Goal: Navigation & Orientation: Find specific page/section

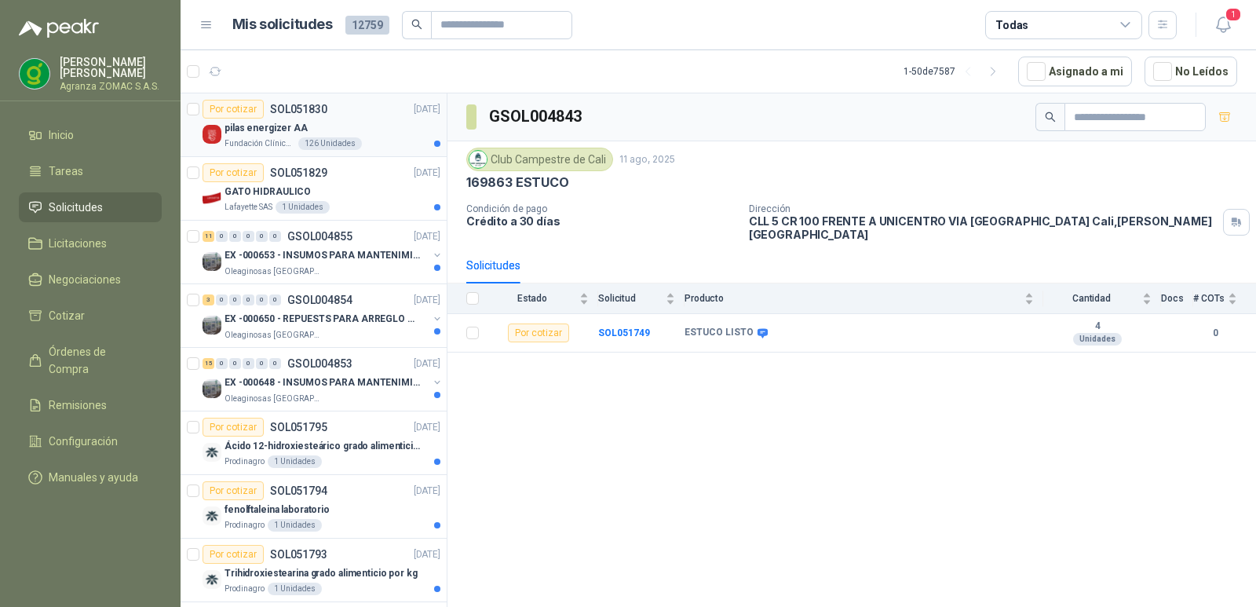
click at [345, 121] on div "pilas energizer AA" at bounding box center [332, 128] width 216 height 19
click at [378, 195] on div "GATO HIDRAULICO" at bounding box center [332, 191] width 216 height 19
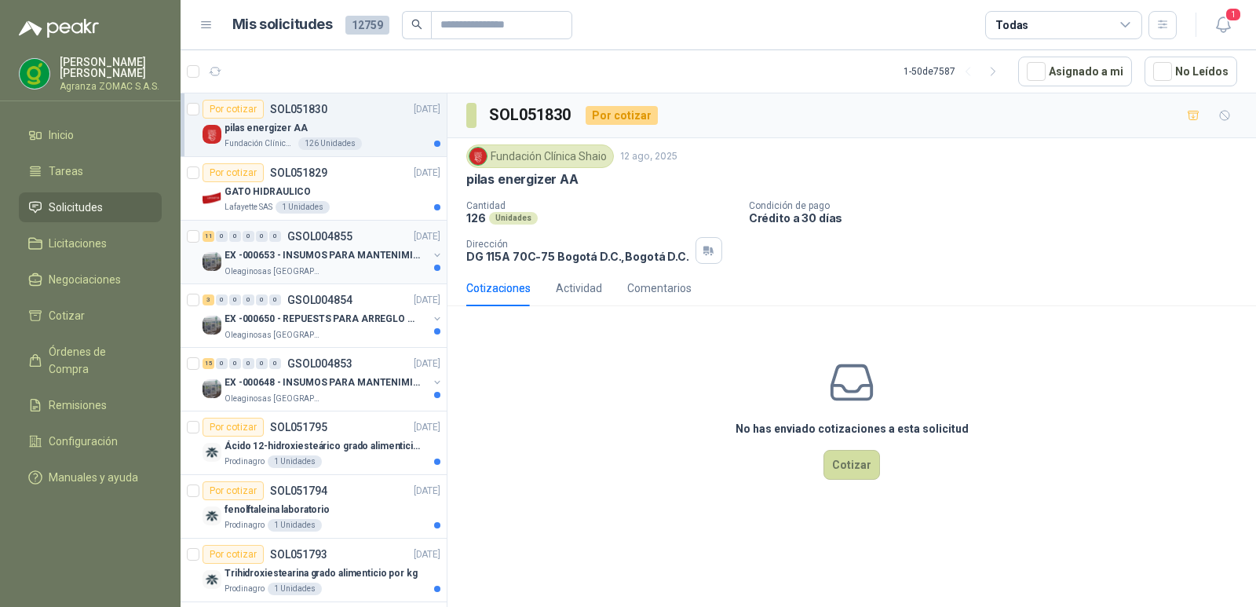
click at [372, 257] on p "EX -000653 - INSUMOS PARA MANTENIMIENTO A CADENAS" at bounding box center [321, 255] width 195 height 15
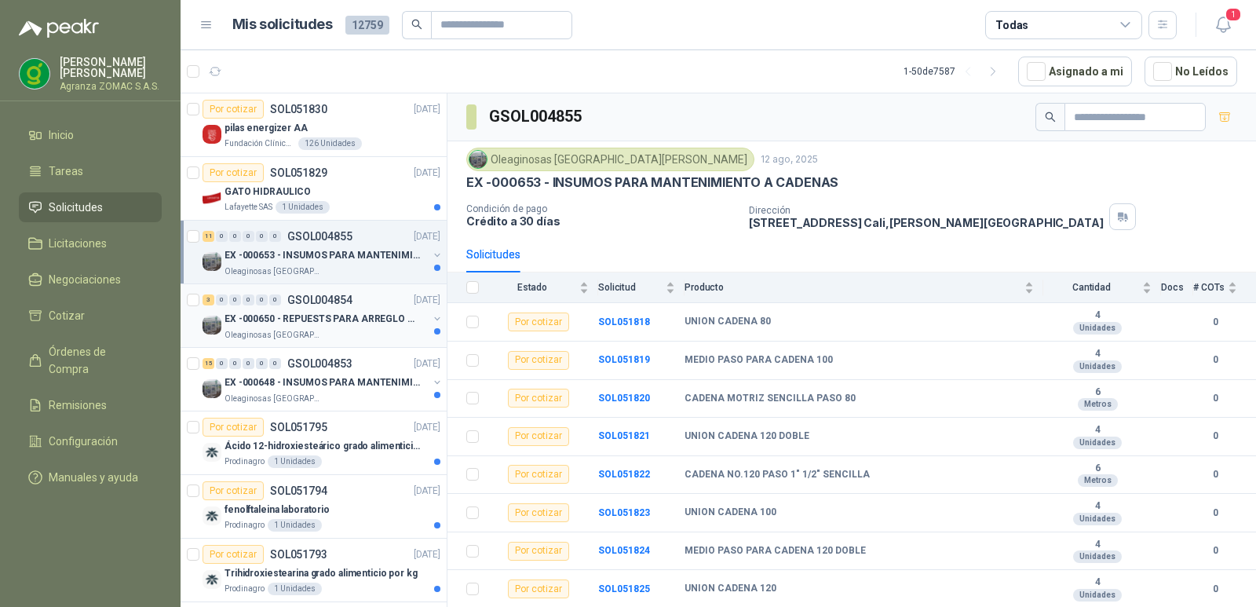
click at [368, 318] on p "EX -000650 - REPUESTS PARA ARREGLO BOMBA DE PLANTA" at bounding box center [321, 319] width 195 height 15
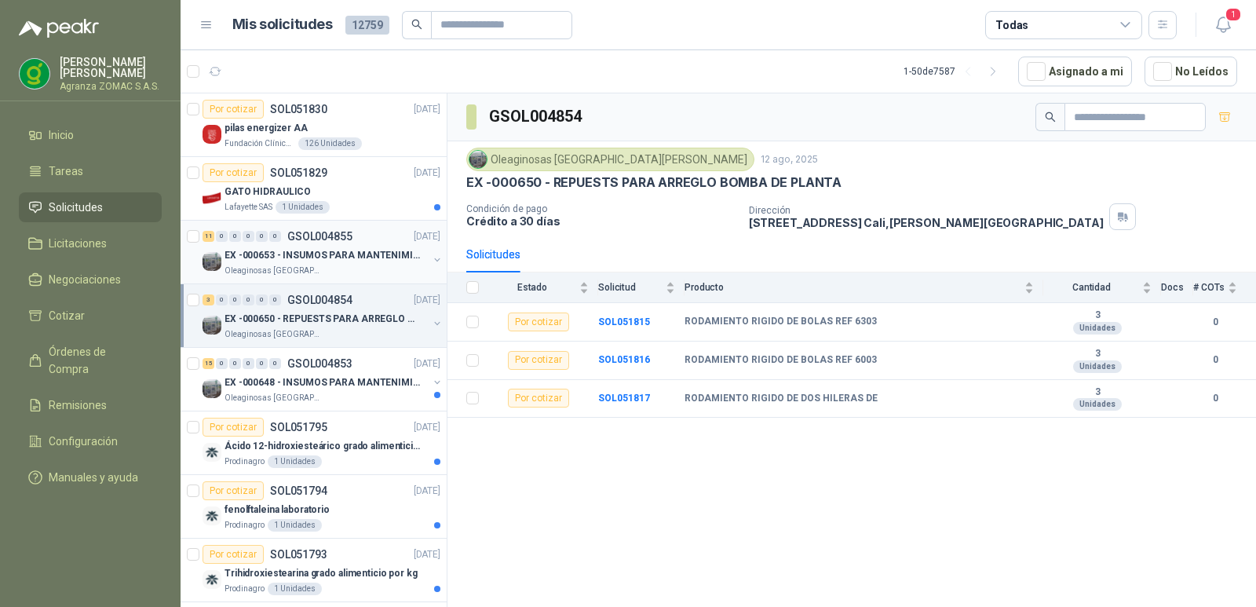
click at [381, 245] on div "11 0 0 0 0 0 GSOL004855 [DATE]" at bounding box center [322, 236] width 241 height 19
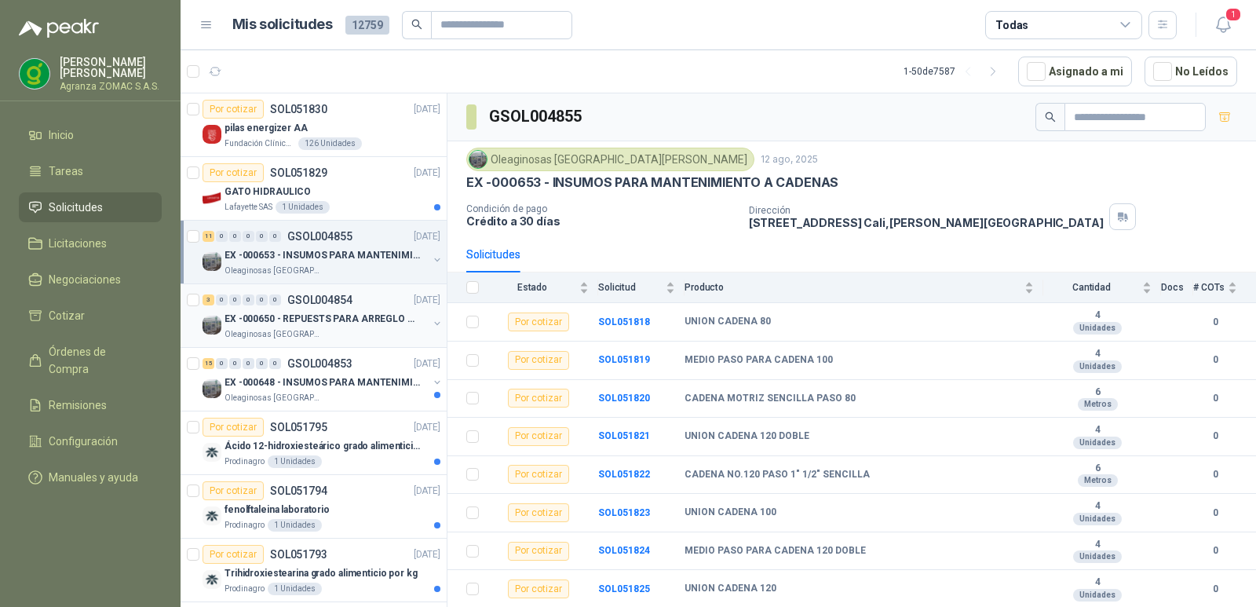
scroll to position [119, 0]
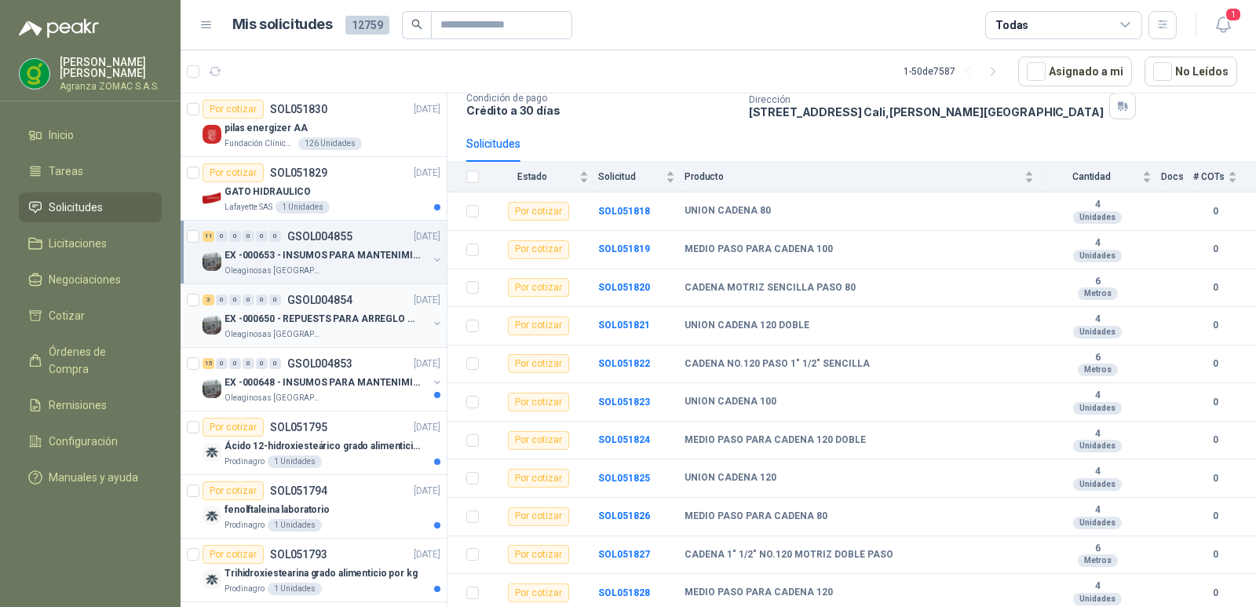
click at [362, 301] on div "3 0 0 0 0 0 GSOL004854 [DATE]" at bounding box center [322, 299] width 241 height 19
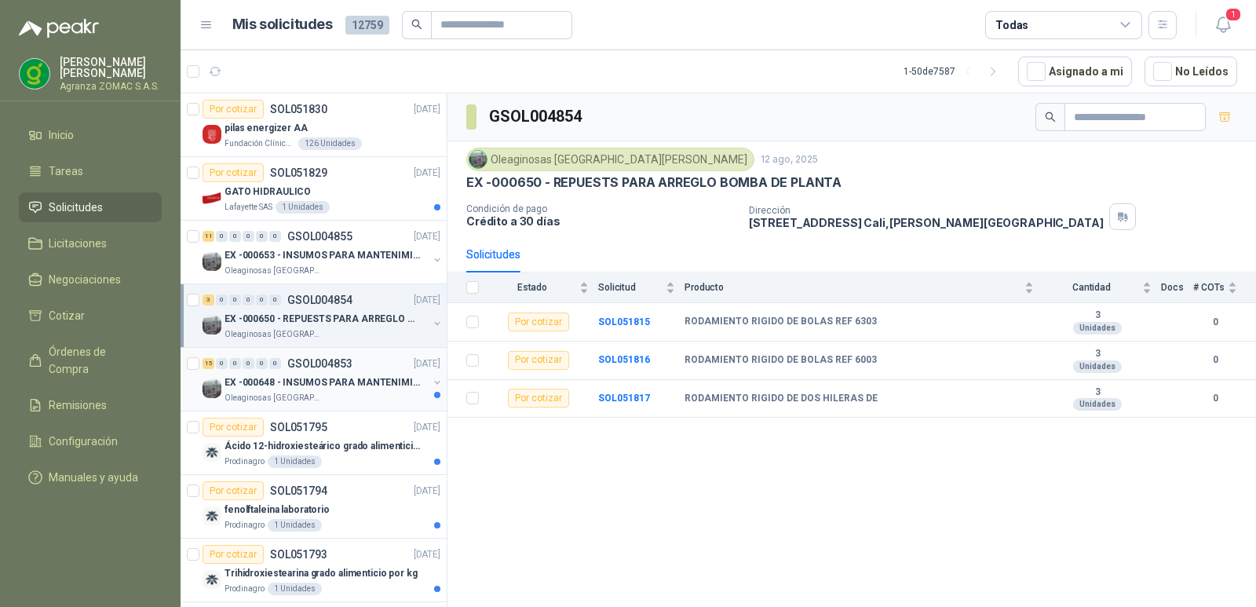
click at [368, 372] on div "15 0 0 0 0 0 GSOL004853 [DATE]" at bounding box center [322, 363] width 241 height 19
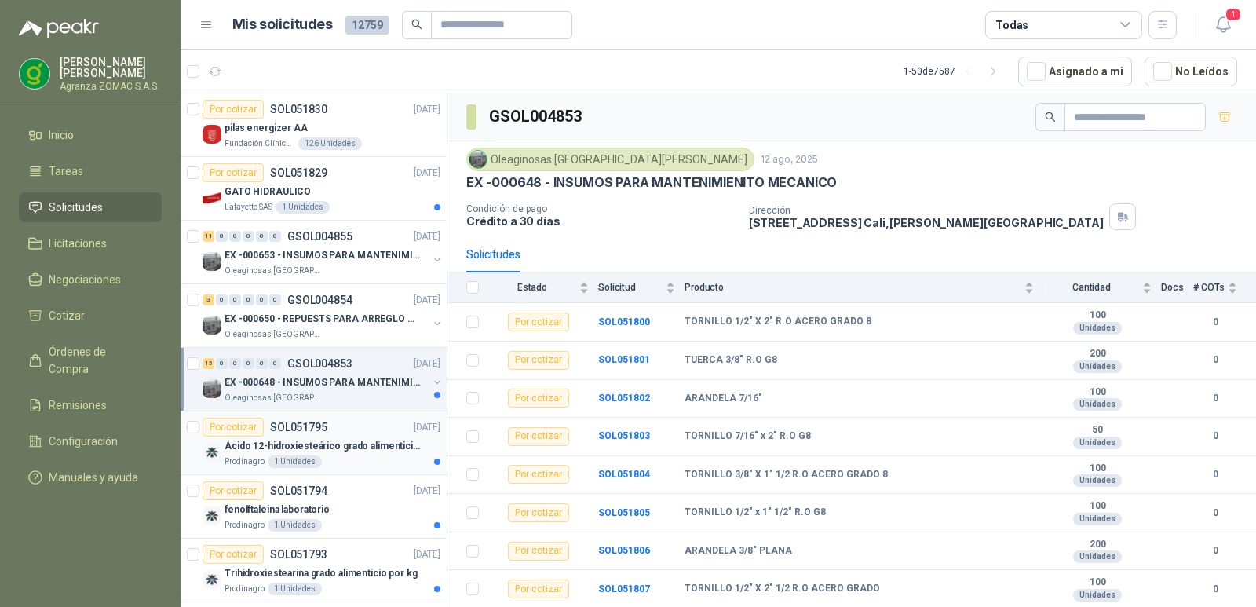
click at [367, 451] on p "Ácido 12-hidroxiesteárico grado alimenticio por kg" at bounding box center [321, 446] width 195 height 15
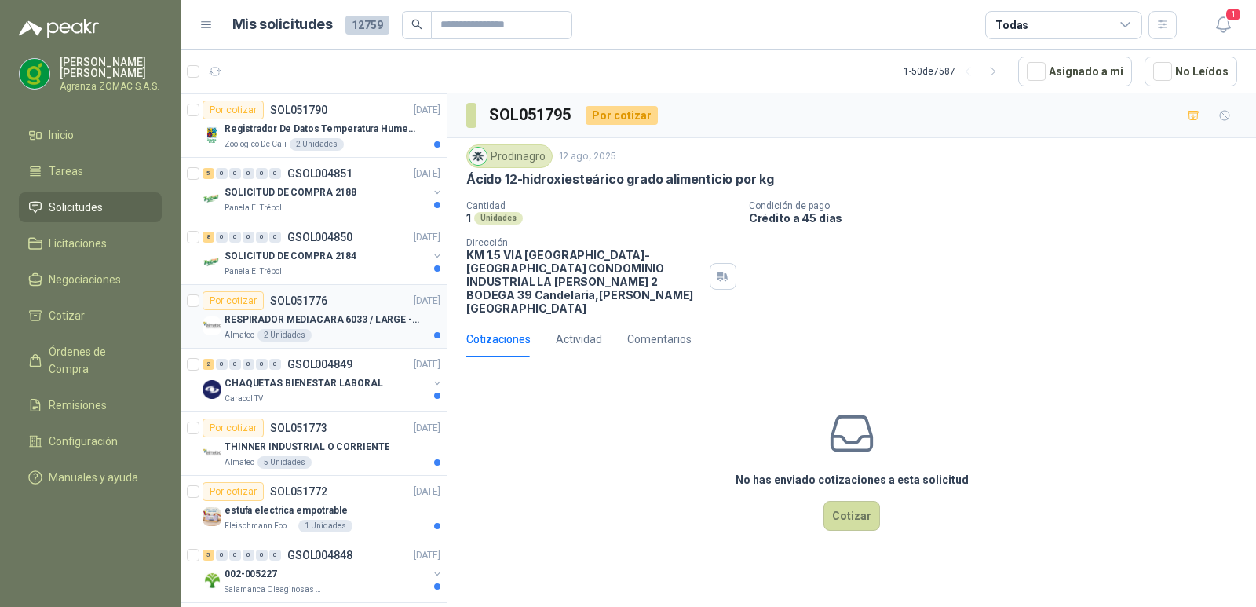
scroll to position [680, 0]
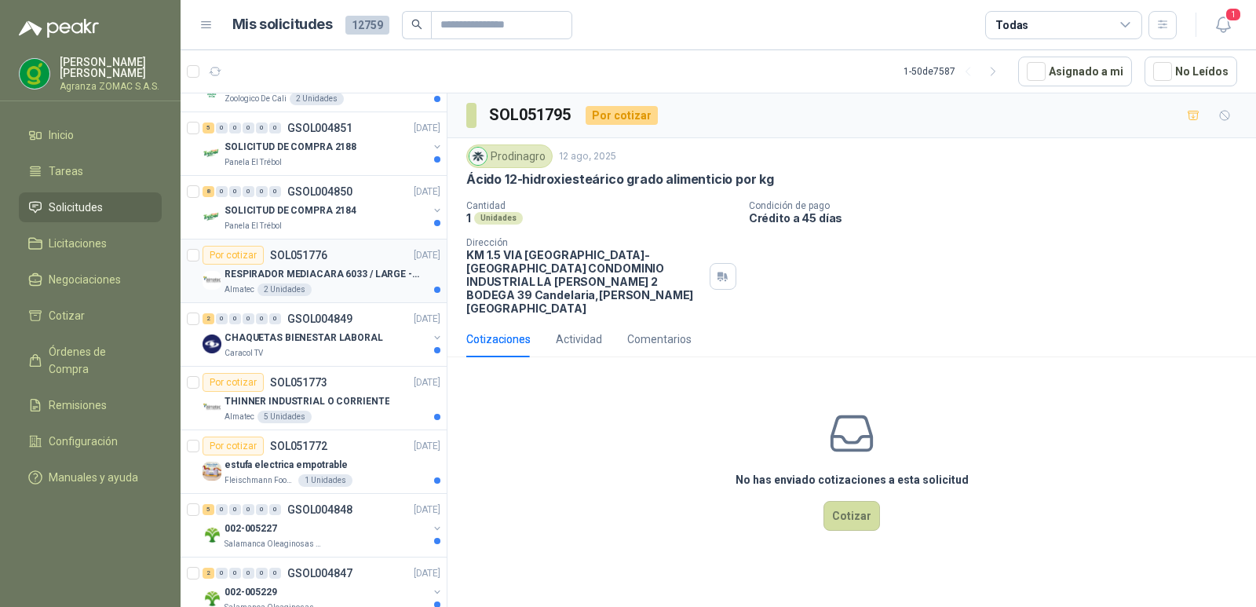
click at [352, 276] on p "RESPIRADOR MEDIACARA 6033 / LARGE - TALLA GRANDE" at bounding box center [321, 274] width 195 height 15
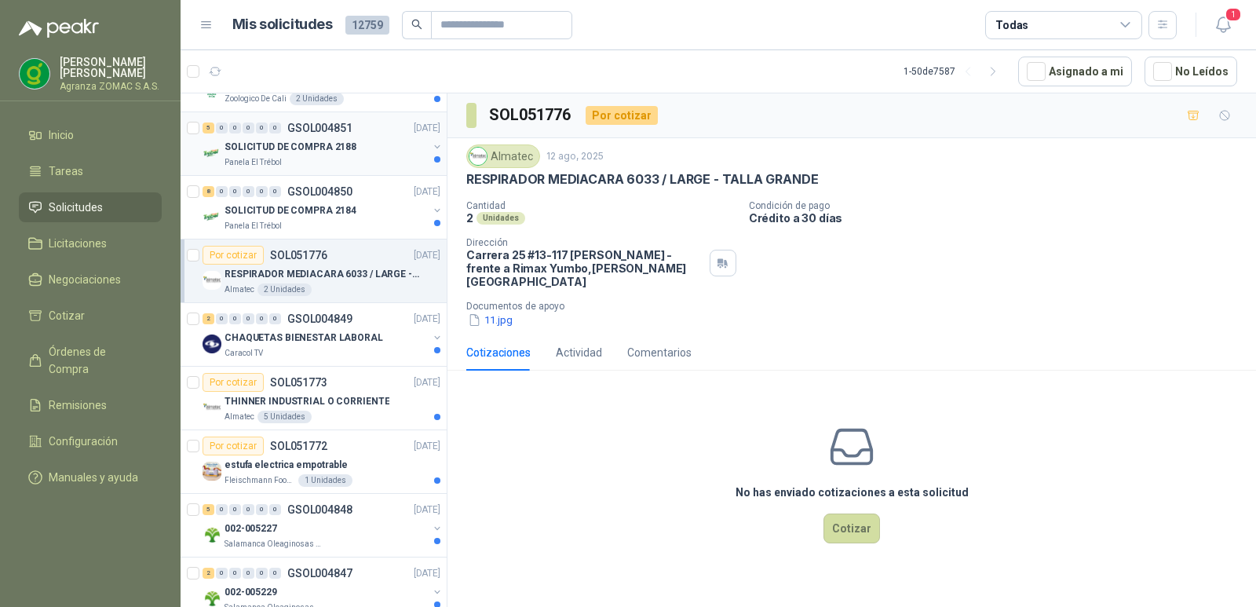
click at [351, 146] on div "SOLICITUD DE COMPRA 2188" at bounding box center [325, 146] width 203 height 19
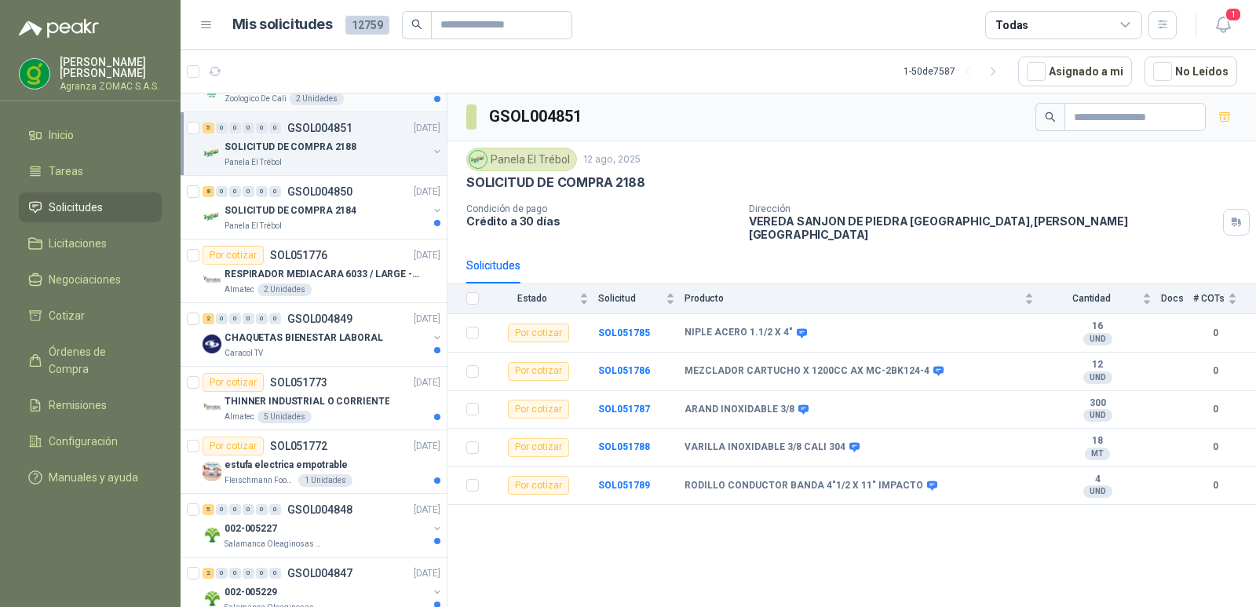
click at [374, 99] on div "Zoologico De Cali 2 Unidades" at bounding box center [332, 99] width 216 height 13
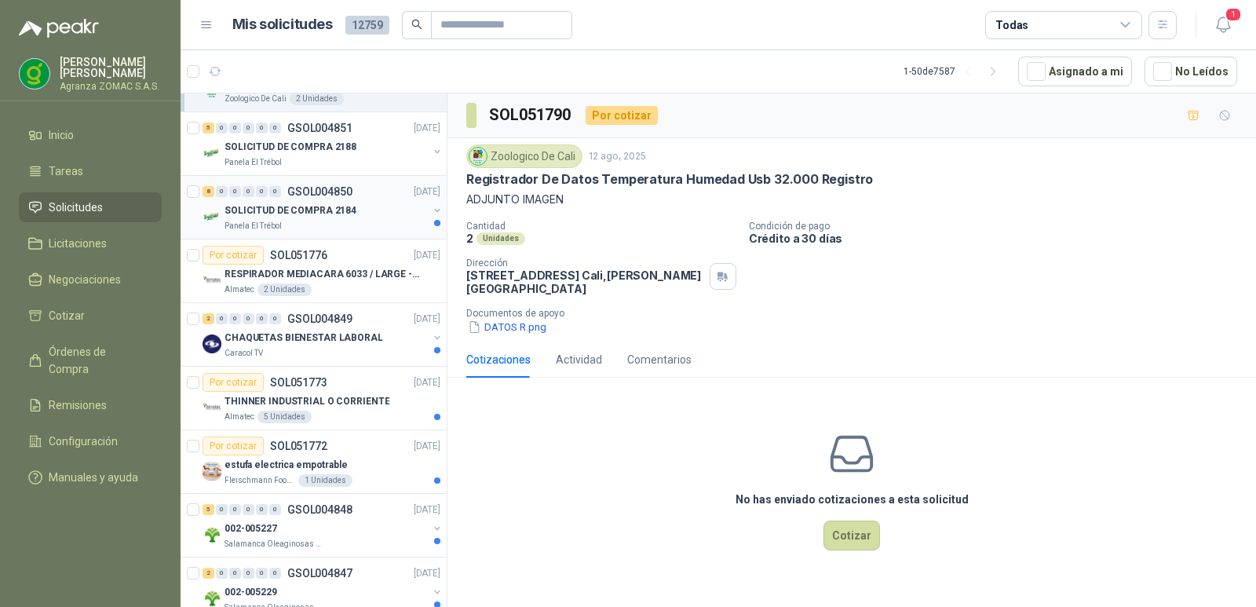
click at [384, 223] on div "Panela El Trébol" at bounding box center [325, 226] width 203 height 13
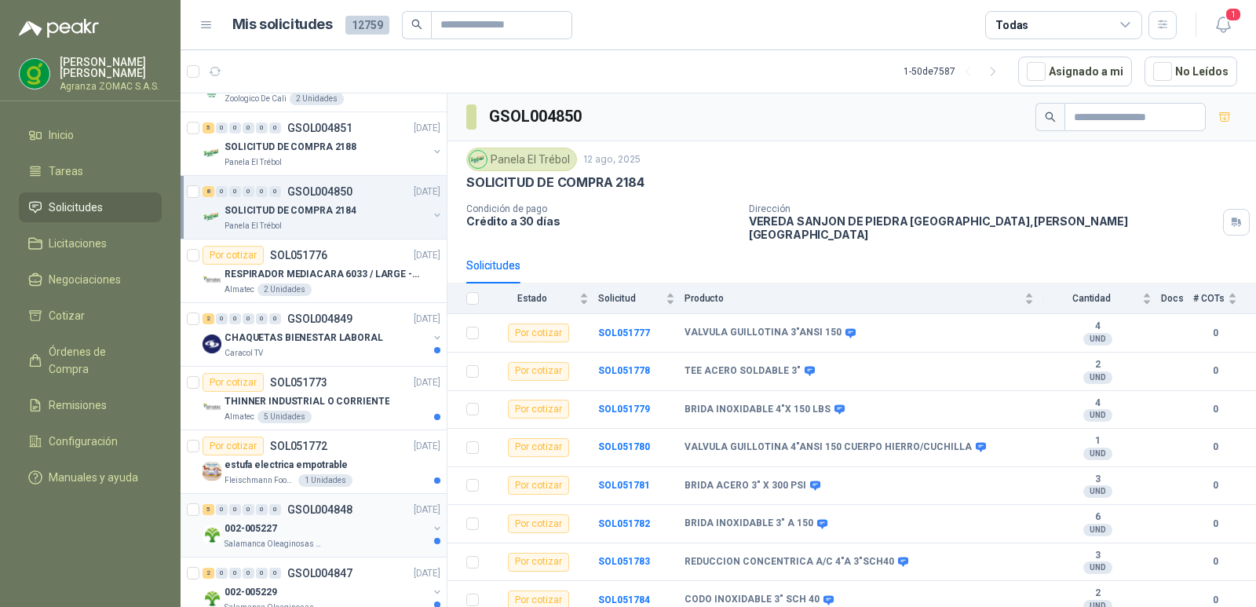
click at [356, 519] on div "002-005227" at bounding box center [325, 528] width 203 height 19
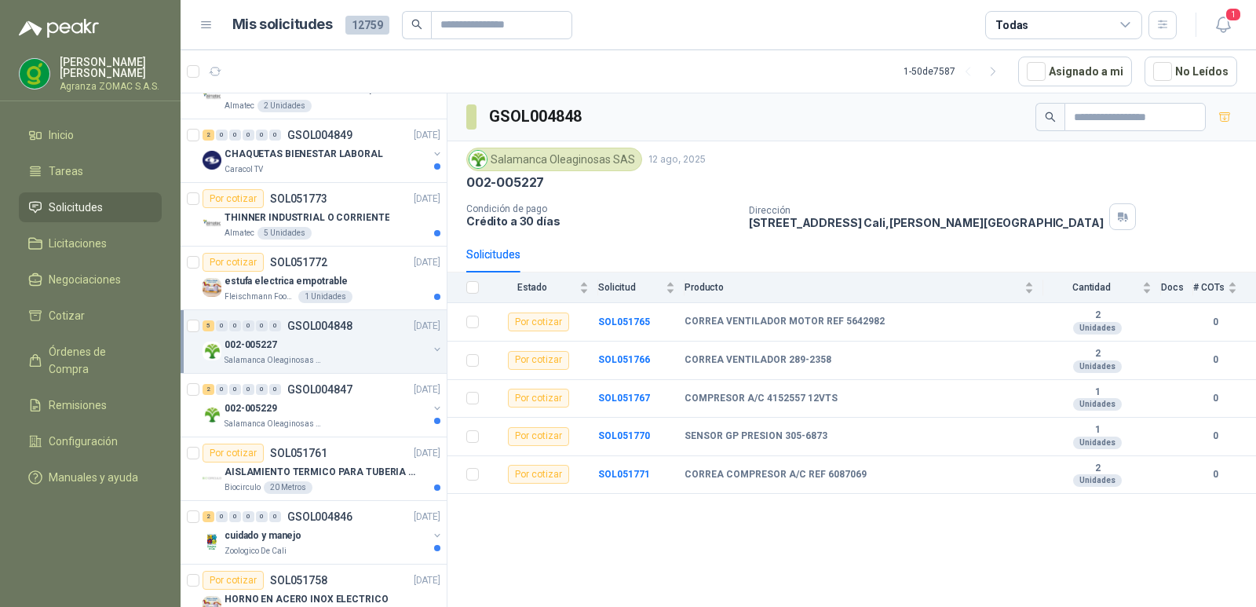
scroll to position [913, 0]
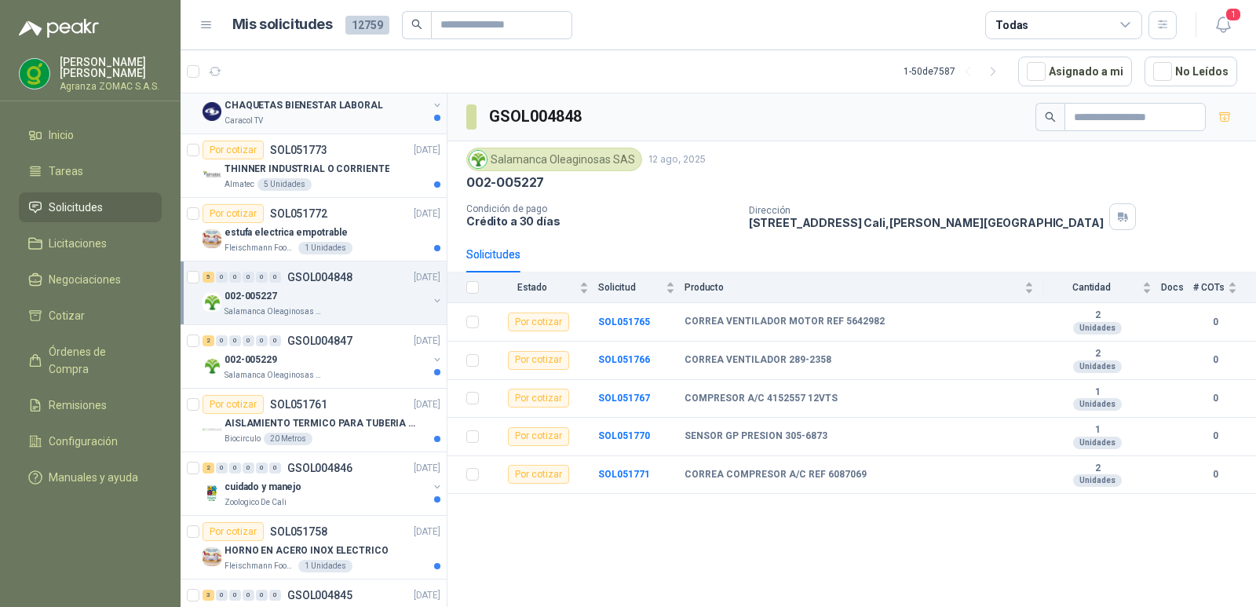
click at [333, 118] on div "Caracol TV" at bounding box center [325, 121] width 203 height 13
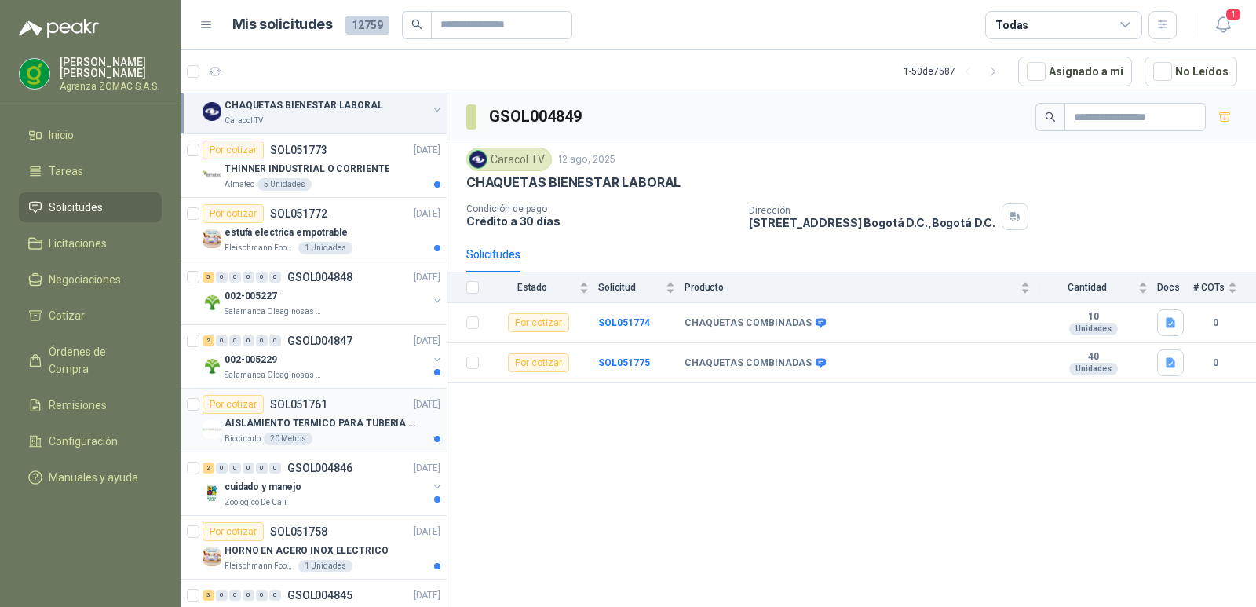
click at [348, 425] on p "AISLAMIENTO TERMICO PARA TUBERIA DE 8"" at bounding box center [321, 423] width 195 height 15
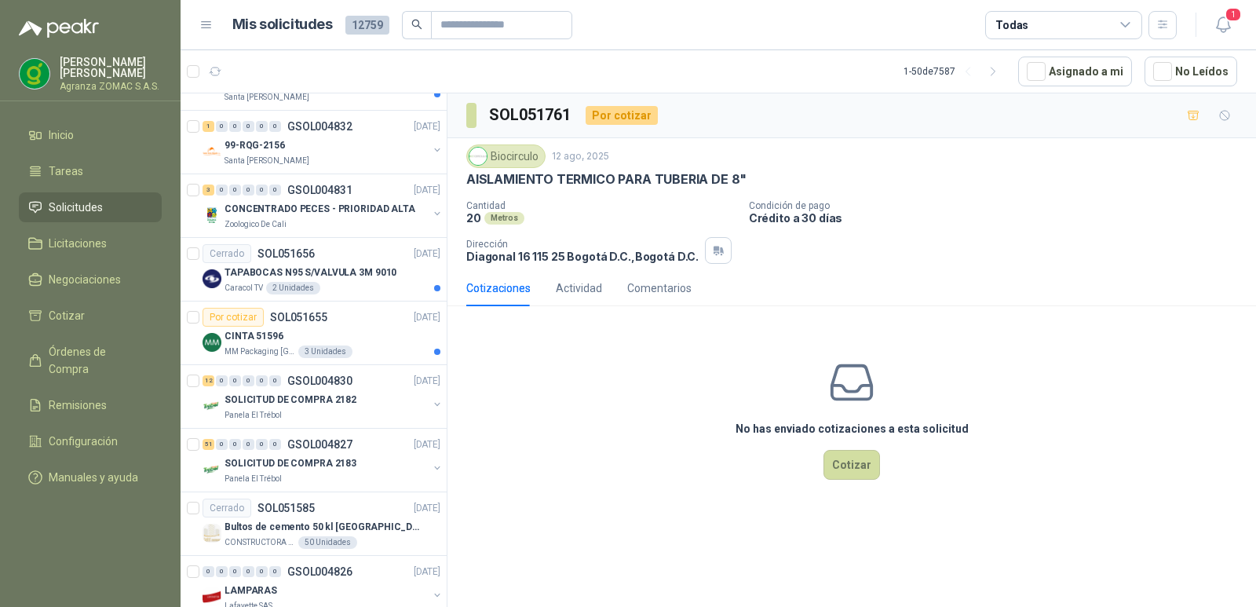
scroll to position [2154, 0]
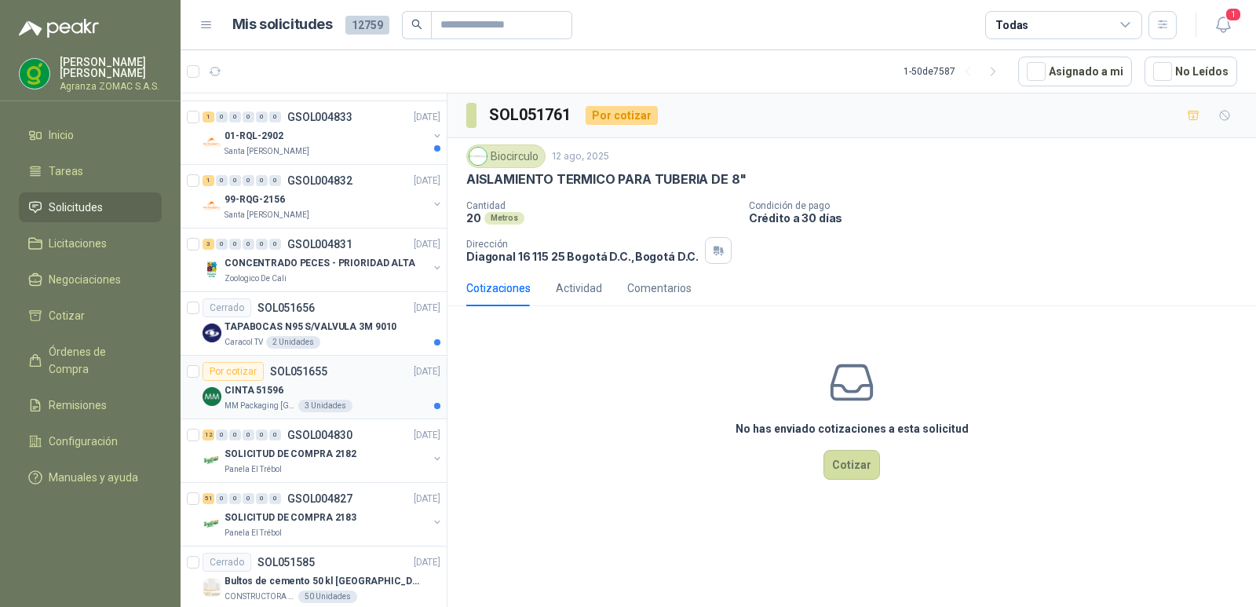
click at [354, 385] on div "CINTA 51596" at bounding box center [332, 390] width 216 height 19
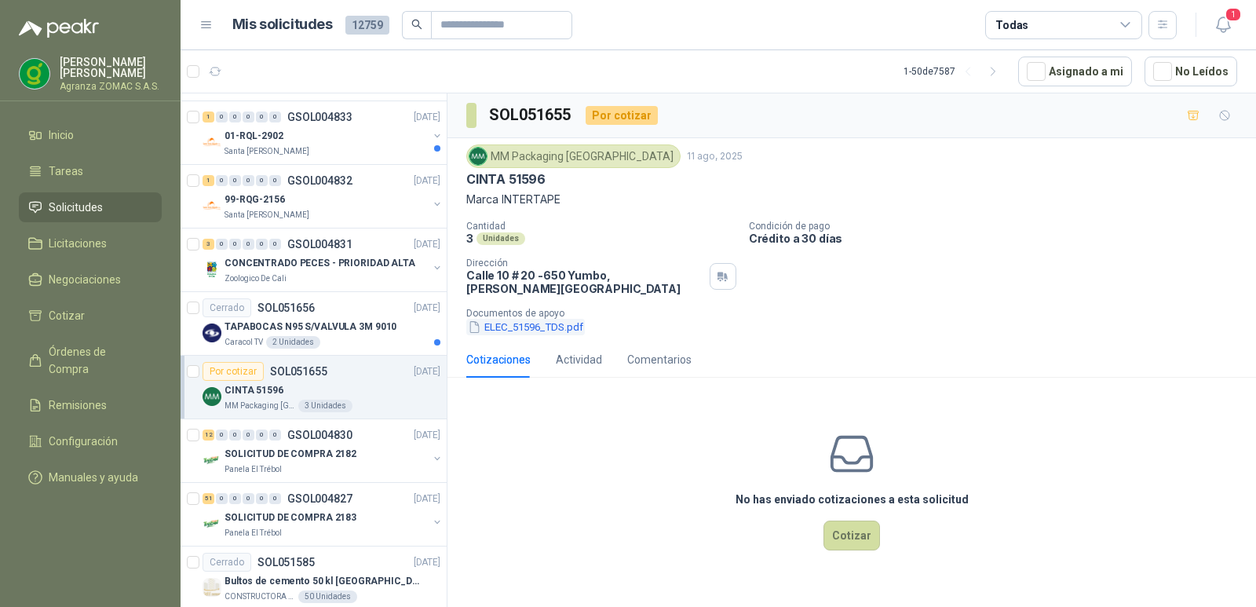
click at [544, 335] on button "ELEC_51596_TDS.pdf" at bounding box center [525, 327] width 119 height 16
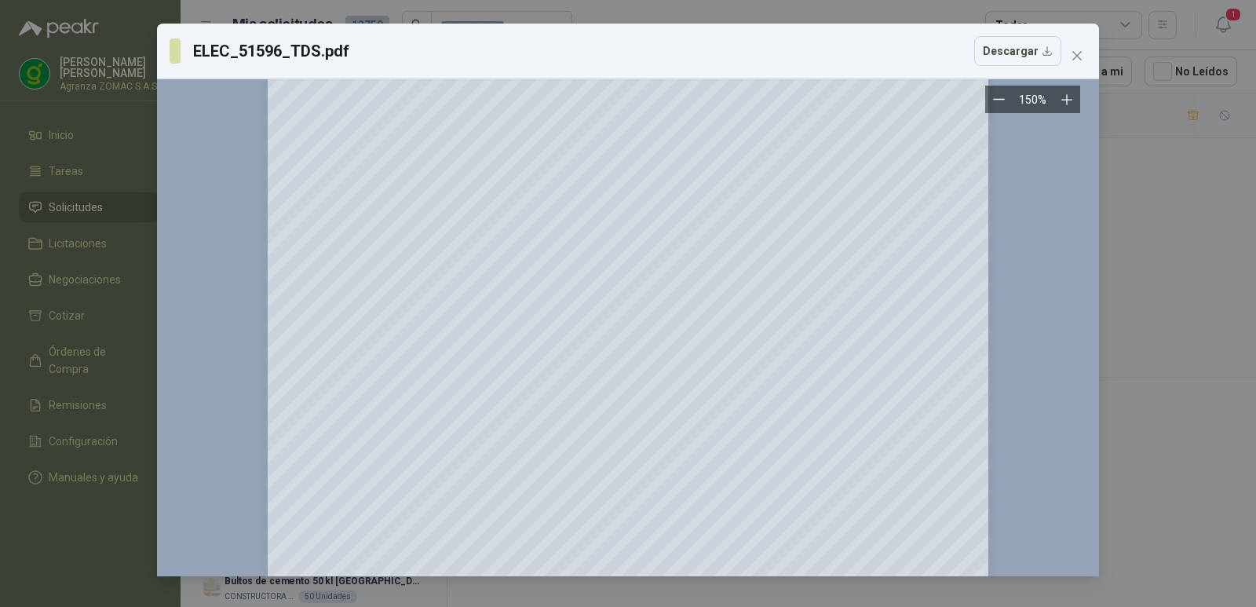
scroll to position [461, 0]
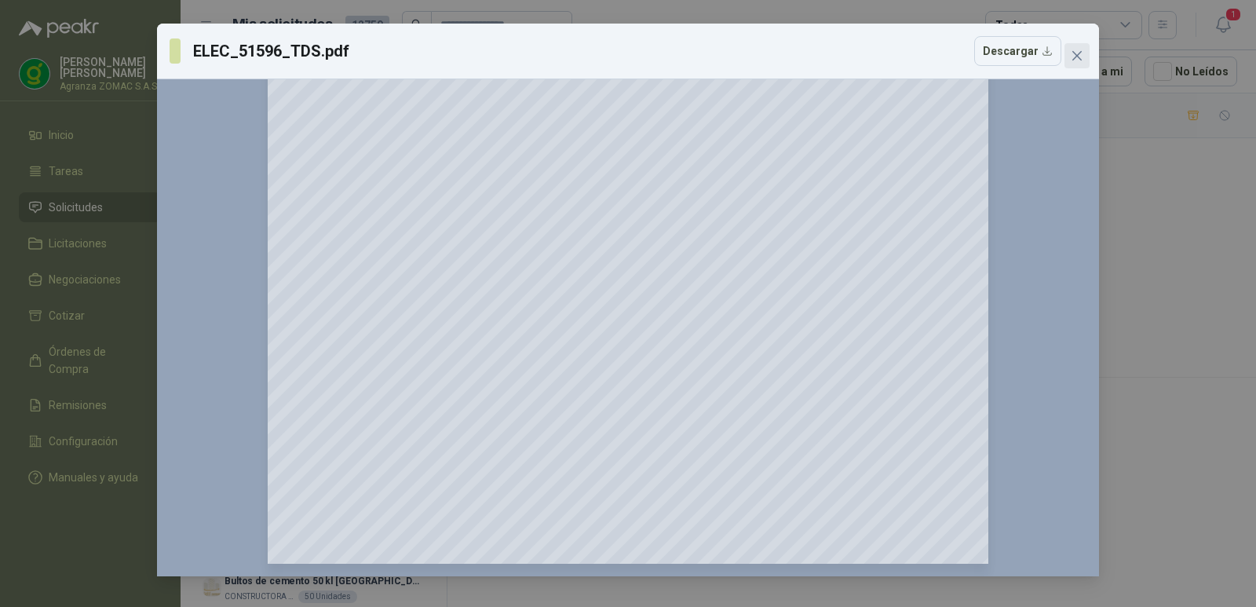
click at [1067, 58] on span "Close" at bounding box center [1076, 55] width 25 height 13
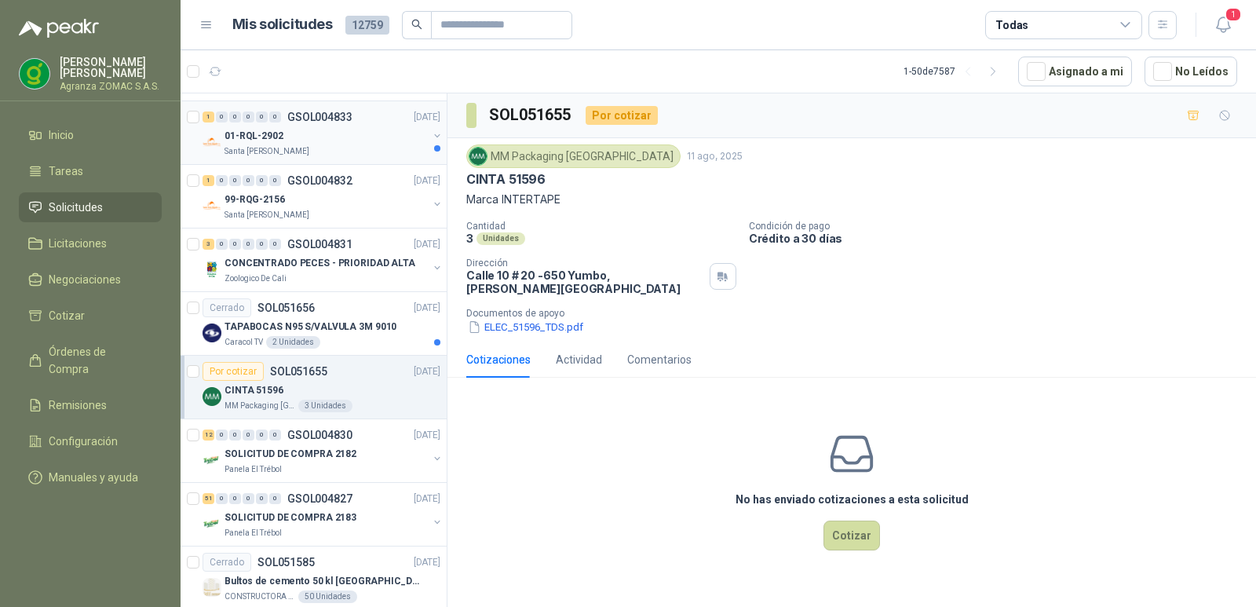
click at [316, 151] on div "Santa [PERSON_NAME]" at bounding box center [325, 151] width 203 height 13
